Goal: Navigation & Orientation: Find specific page/section

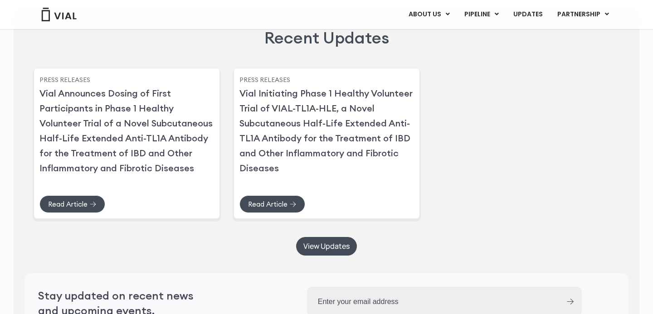
scroll to position [2206, 0]
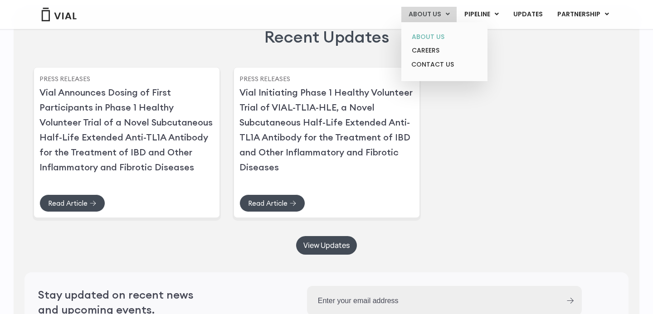
click at [431, 35] on link "ABOUT US" at bounding box center [444, 37] width 79 height 14
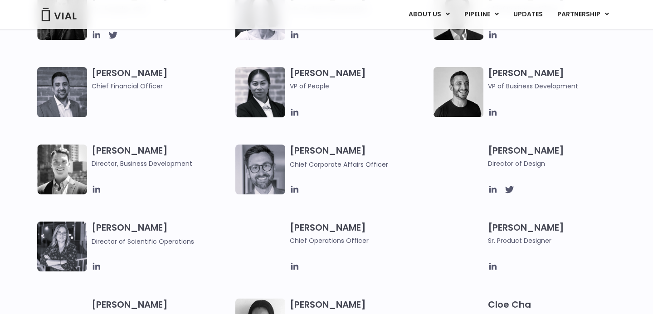
scroll to position [433, 0]
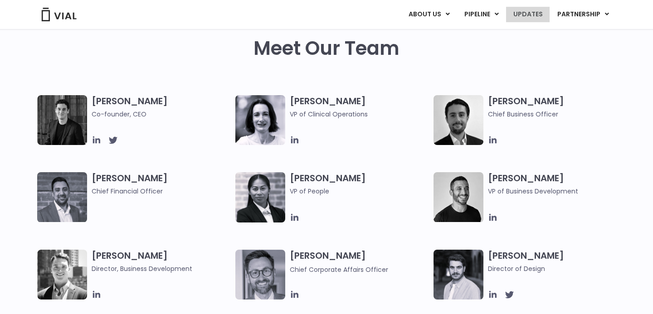
click at [528, 16] on link "UPDATES" at bounding box center [528, 14] width 44 height 15
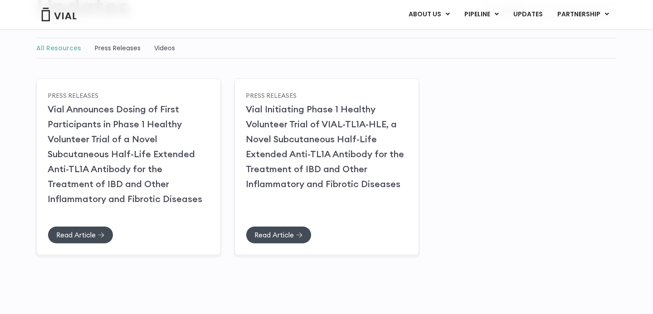
scroll to position [118, 0]
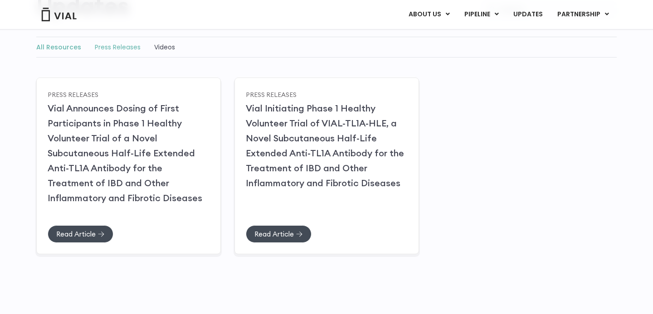
click at [120, 47] on link "Press Releases" at bounding box center [118, 47] width 46 height 9
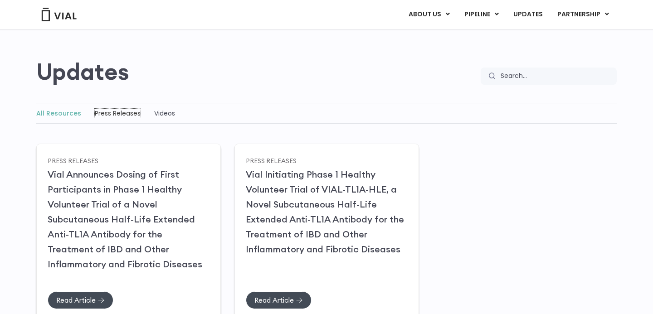
scroll to position [0, 0]
